Goal: Transaction & Acquisition: Purchase product/service

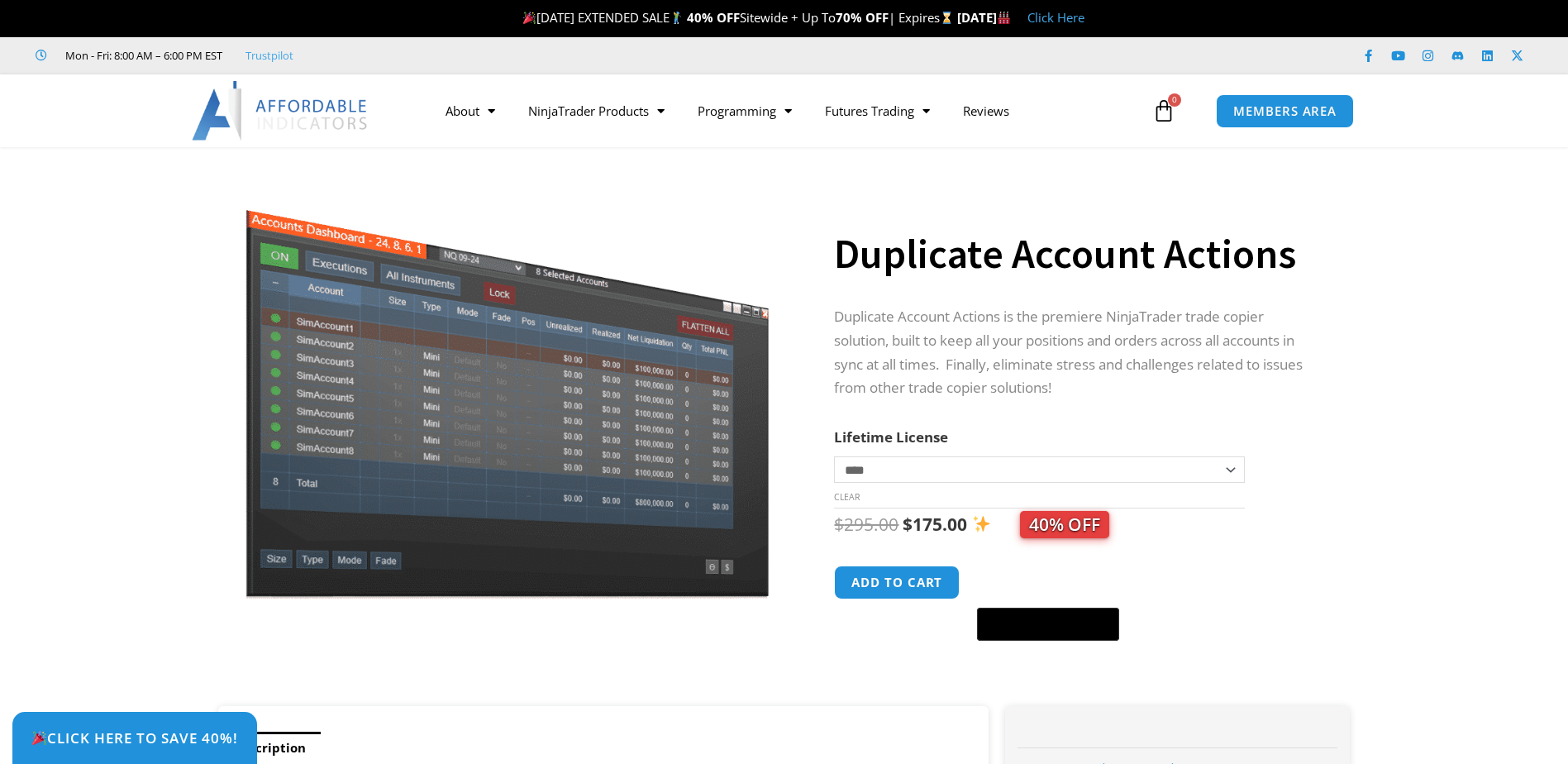
click at [919, 544] on div "$ 295.00 Original price was: $295.00. $ 175.00 Current price is: $175.00. 40% O…" at bounding box center [1075, 575] width 482 height 133
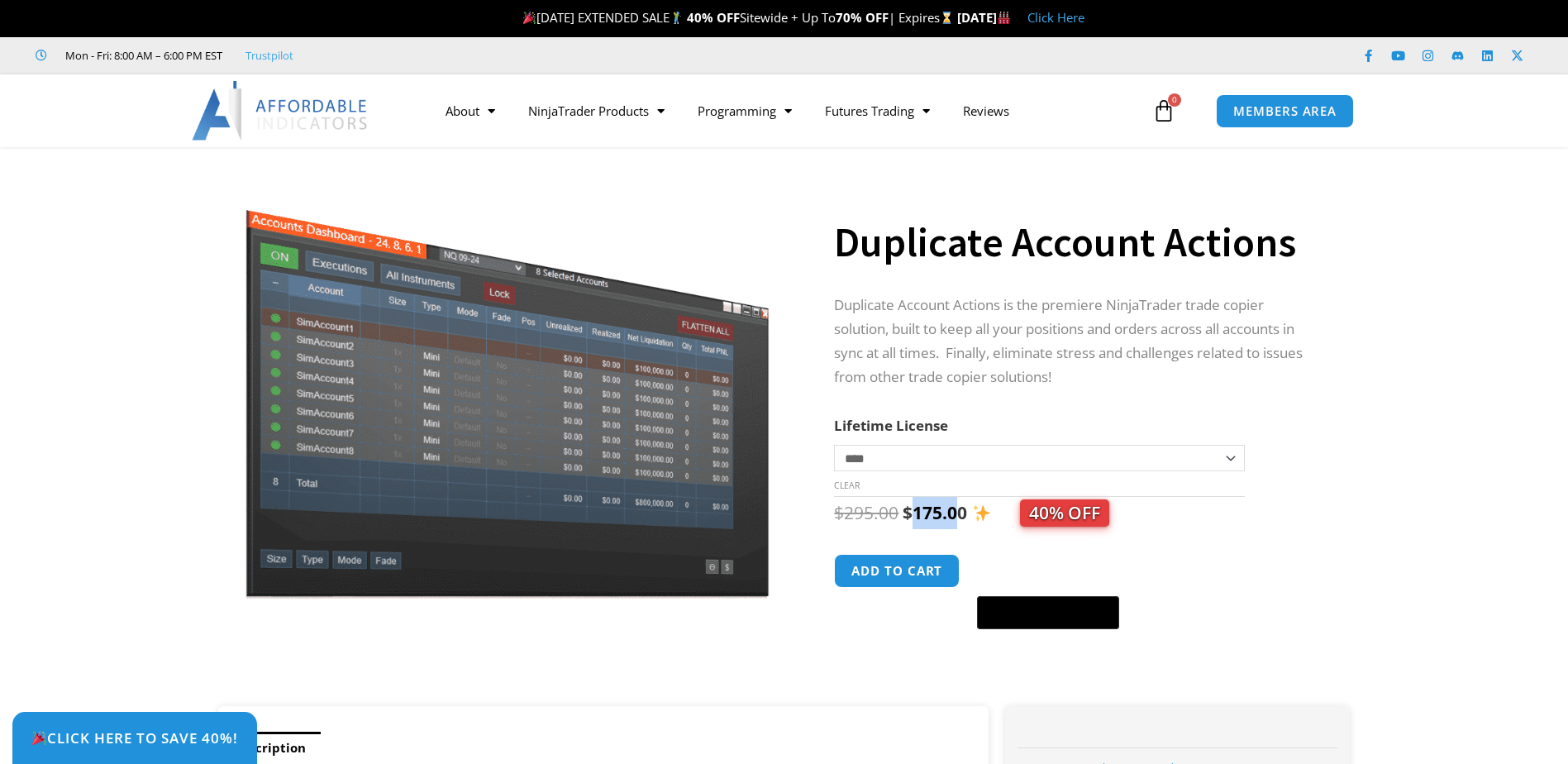
drag, startPoint x: 916, startPoint y: 525, endPoint x: 960, endPoint y: 513, distance: 45.6
click at [960, 513] on bdi "$ 175.00" at bounding box center [934, 512] width 65 height 23
drag, startPoint x: 960, startPoint y: 513, endPoint x: 901, endPoint y: 504, distance: 59.7
click at [901, 504] on span "$ 295.00 Original price was: $295.00. $ 175.00 Current price is: $175.00. 40% O…" at bounding box center [972, 512] width 275 height 23
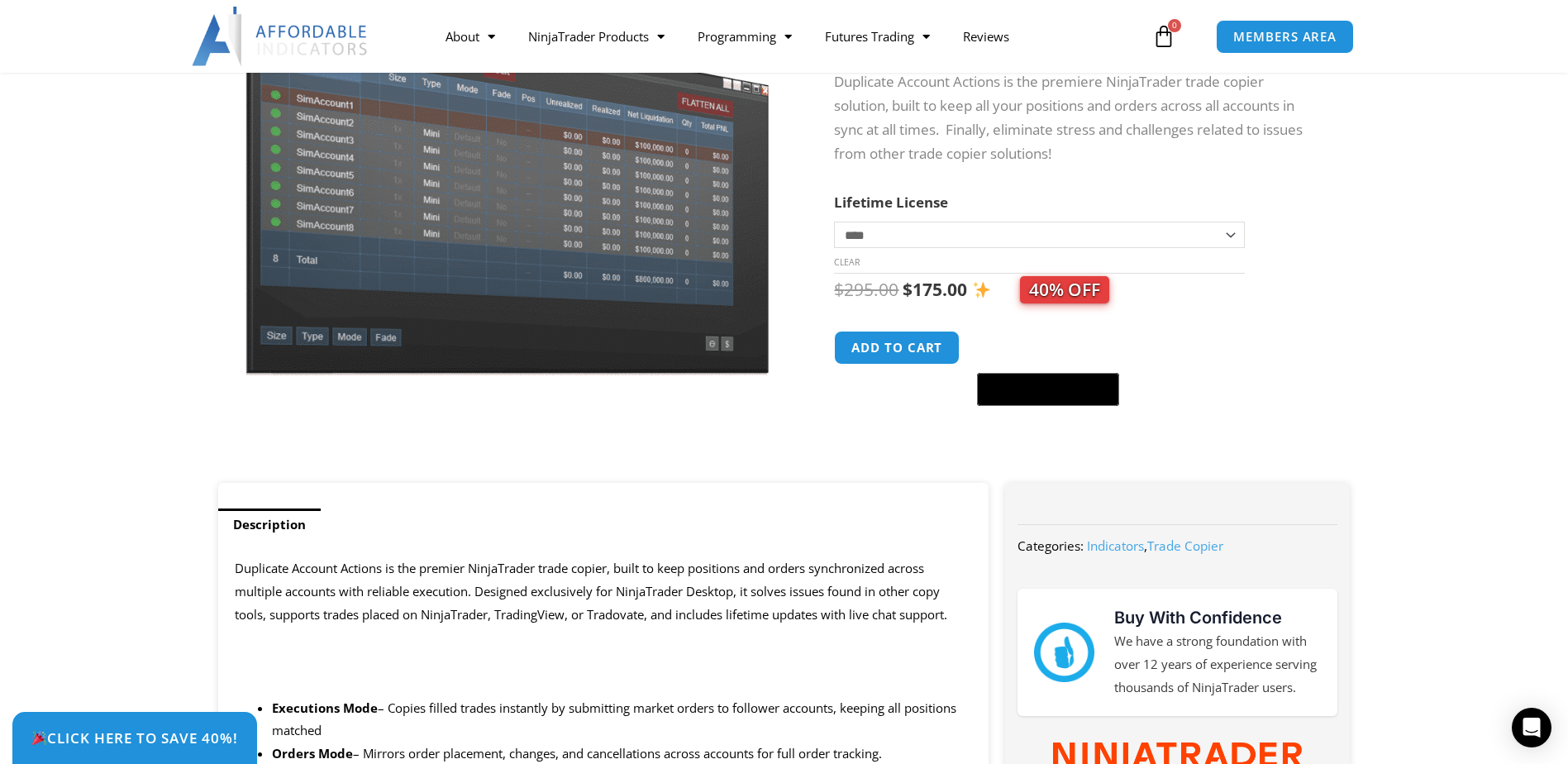
scroll to position [165, 0]
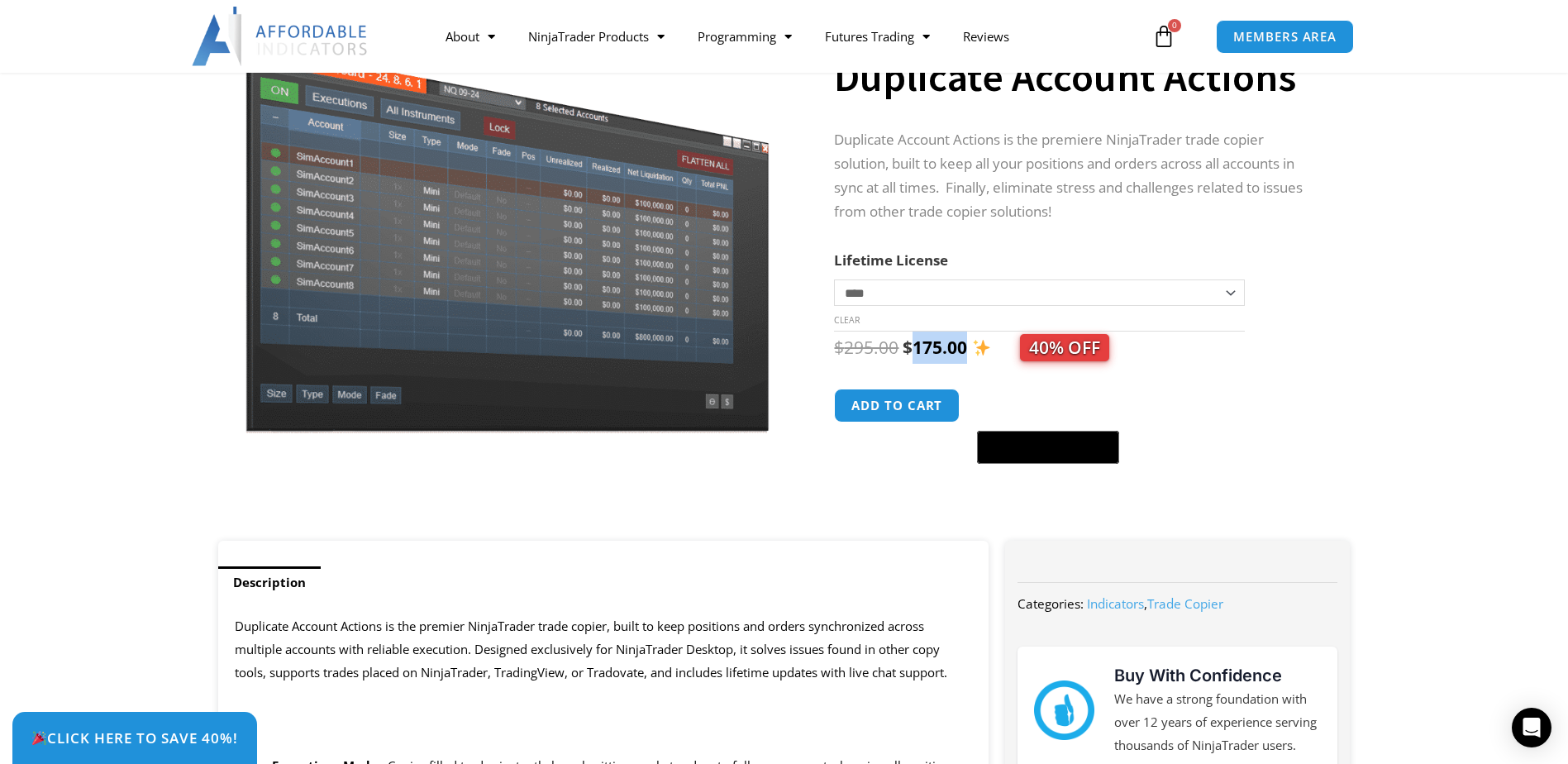
drag, startPoint x: 913, startPoint y: 345, endPoint x: 964, endPoint y: 347, distance: 51.0
click at [964, 347] on bdi "$ 175.00" at bounding box center [934, 347] width 65 height 23
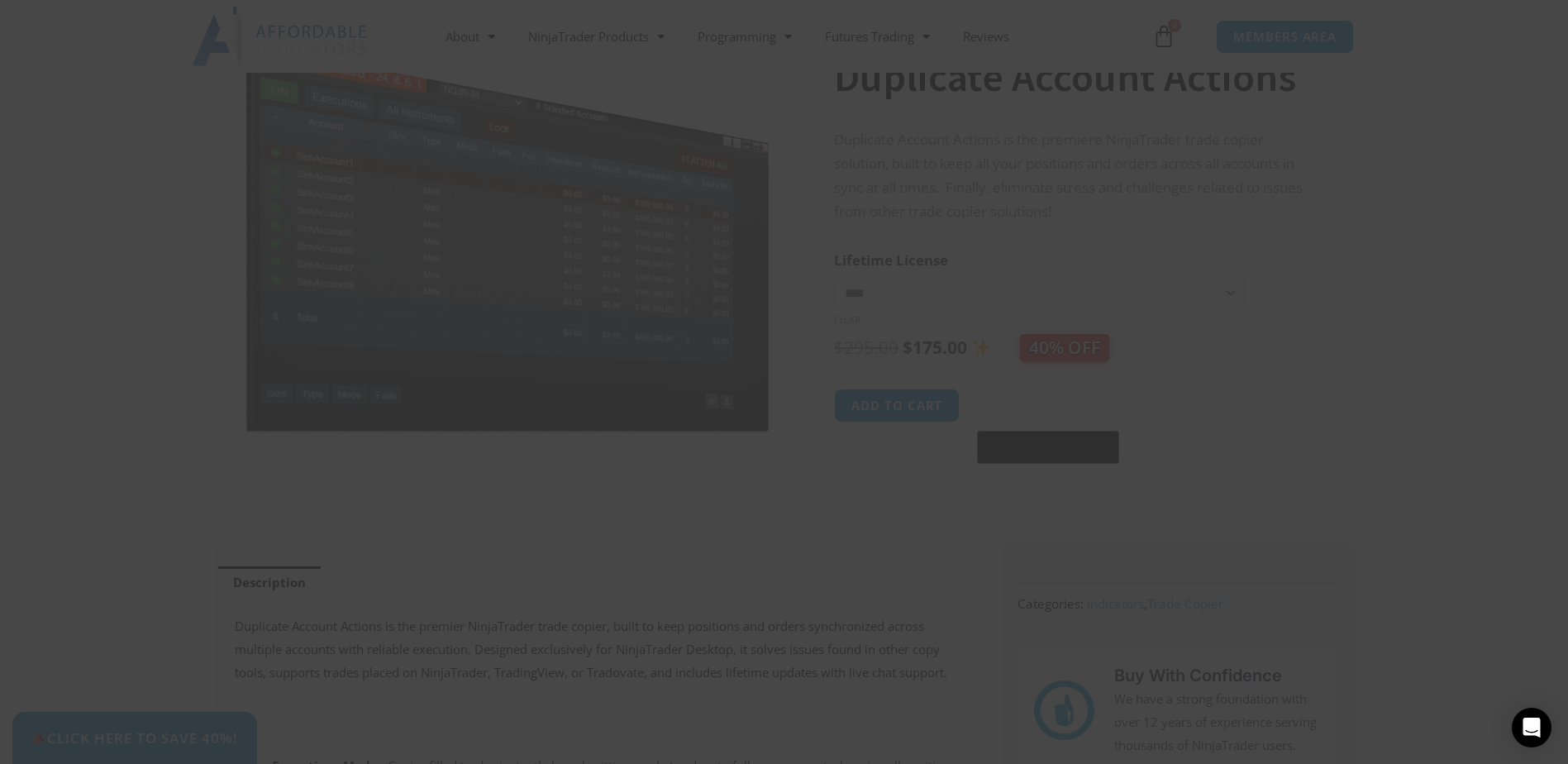
drag, startPoint x: 964, startPoint y: 347, endPoint x: 936, endPoint y: 352, distance: 28.4
click at [936, 352] on div "Close this module SAVE 20% NOW Are you ready to take NinjaTrader to the next le…" at bounding box center [784, 441] width 661 height 828
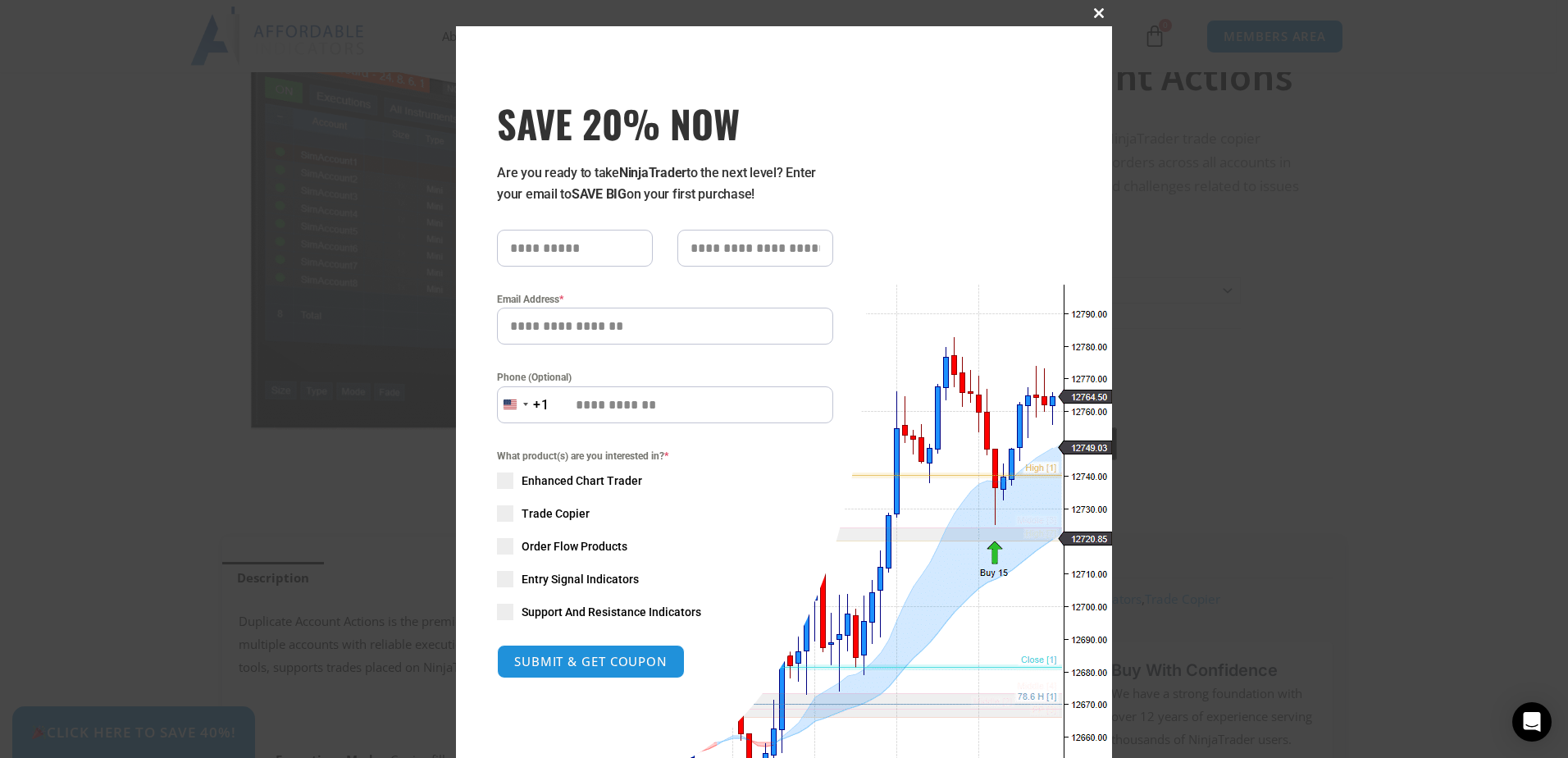
click at [1096, 7] on button "Close this module" at bounding box center [1099, 13] width 27 height 27
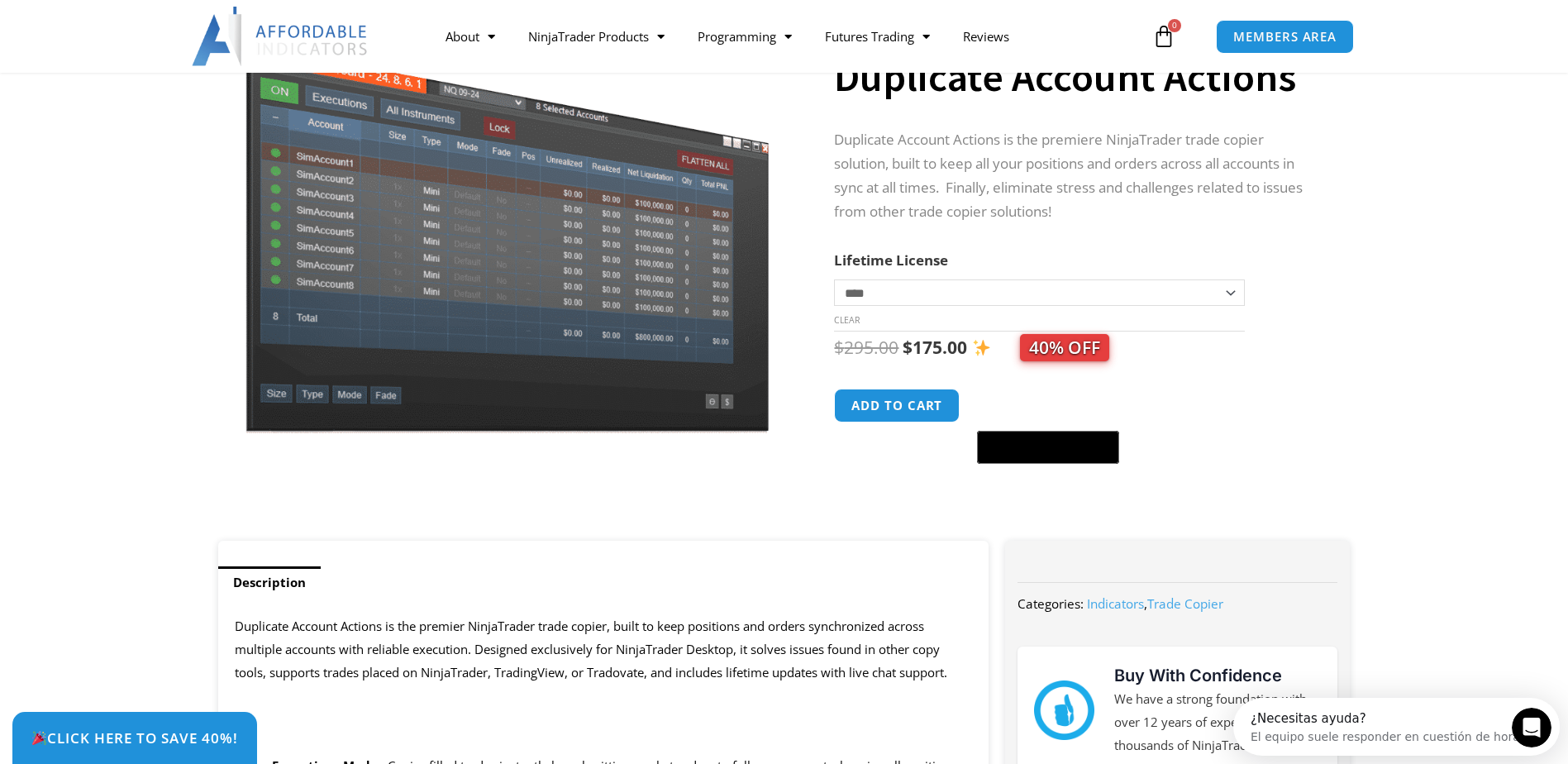
scroll to position [0, 0]
click at [933, 341] on bdi "$ 175.00" at bounding box center [934, 347] width 65 height 23
click at [945, 291] on select "**********" at bounding box center [1039, 292] width 410 height 27
click at [947, 290] on select "**********" at bounding box center [1039, 292] width 410 height 27
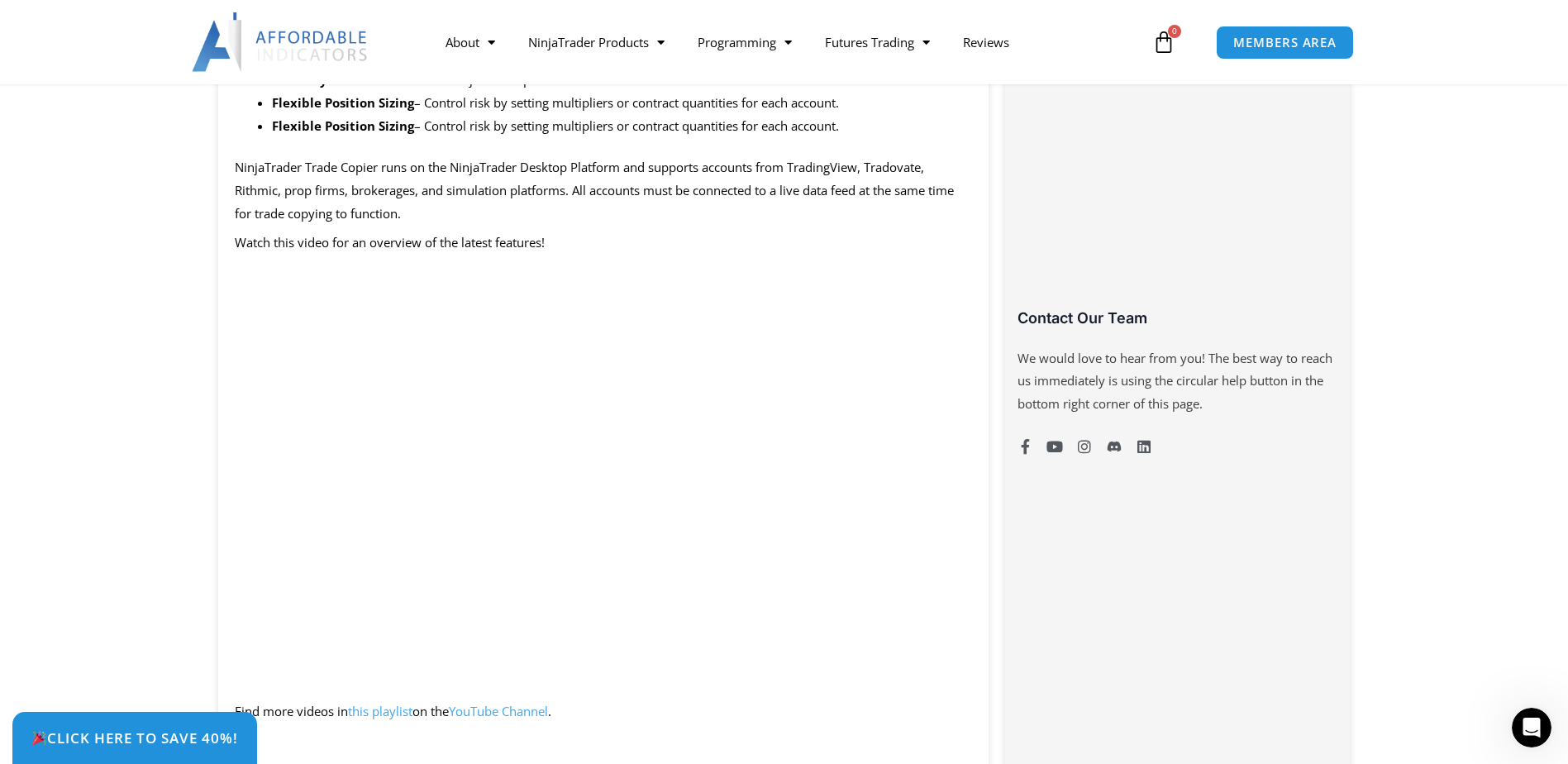
scroll to position [1074, 0]
